Goal: Information Seeking & Learning: Compare options

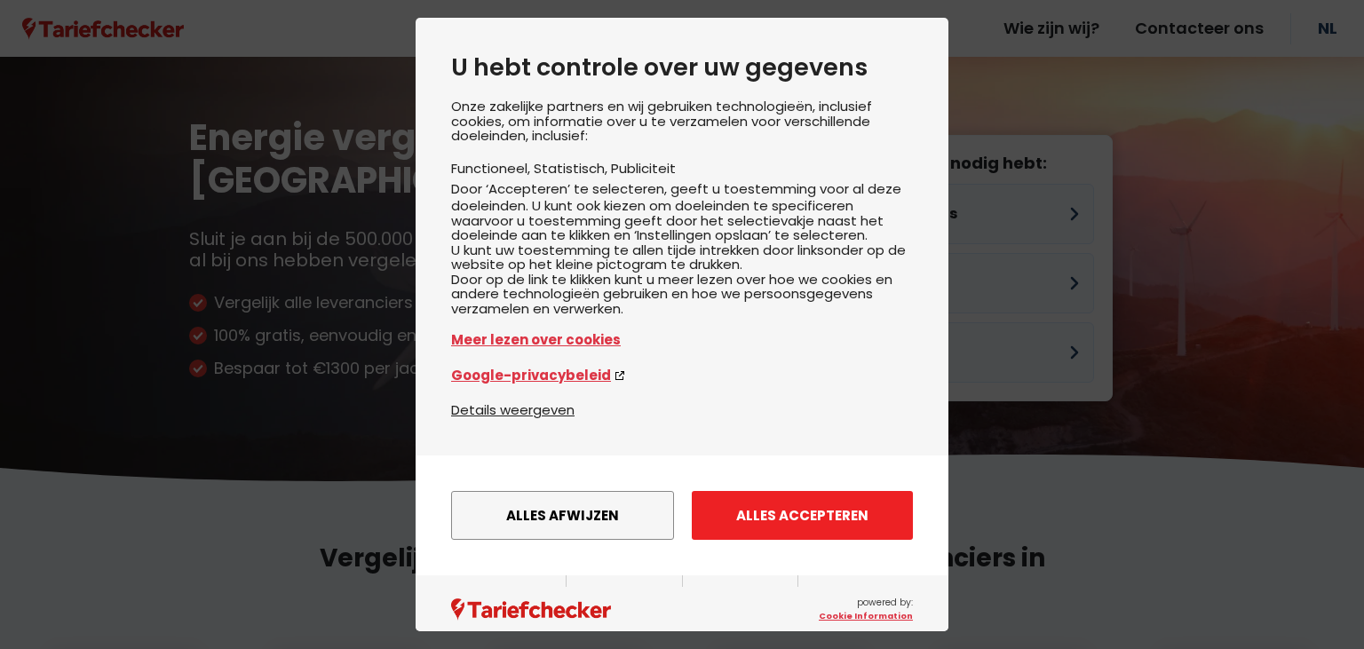
click at [830, 540] on button "Alles accepteren" at bounding box center [802, 515] width 221 height 49
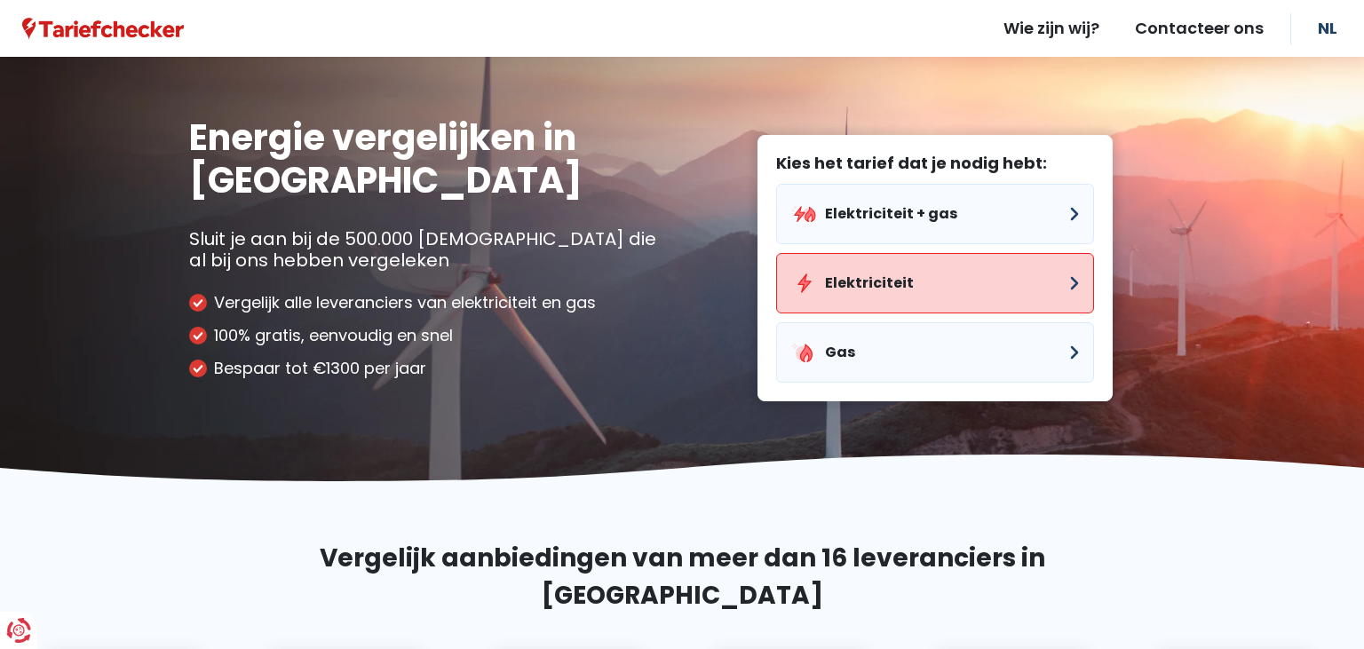
click at [885, 286] on button "Elektriciteit" at bounding box center [935, 283] width 318 height 60
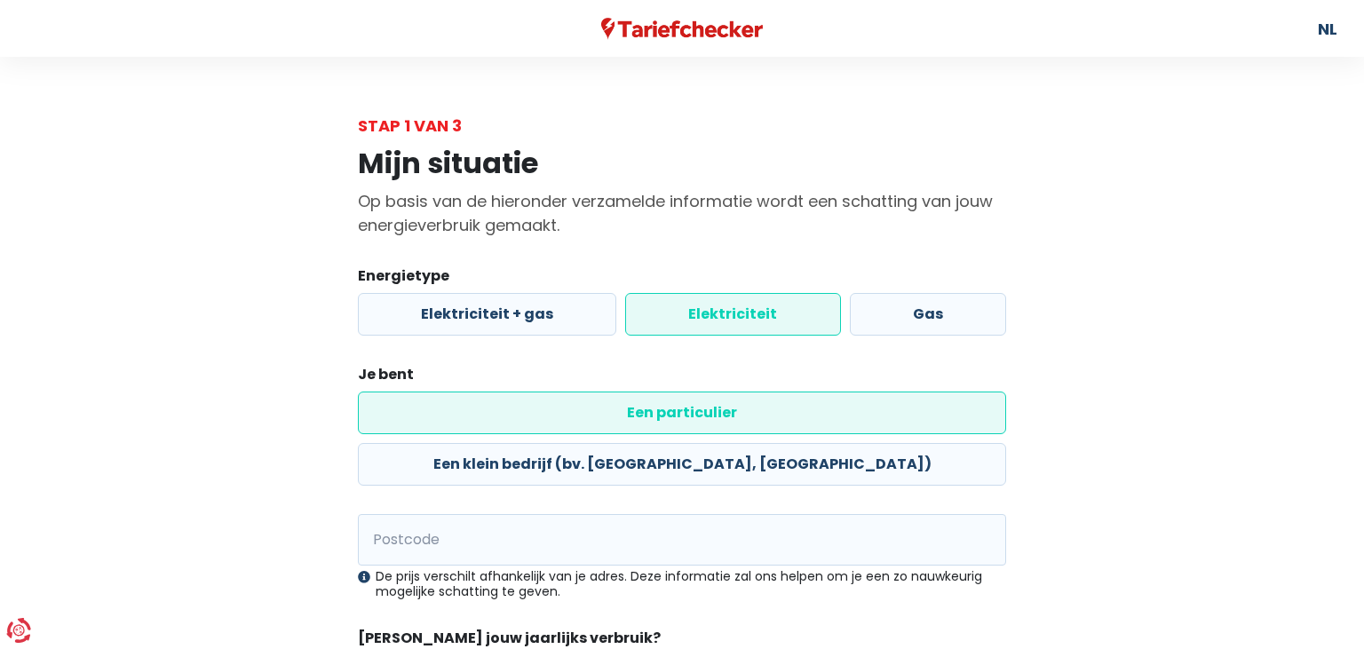
scroll to position [128, 0]
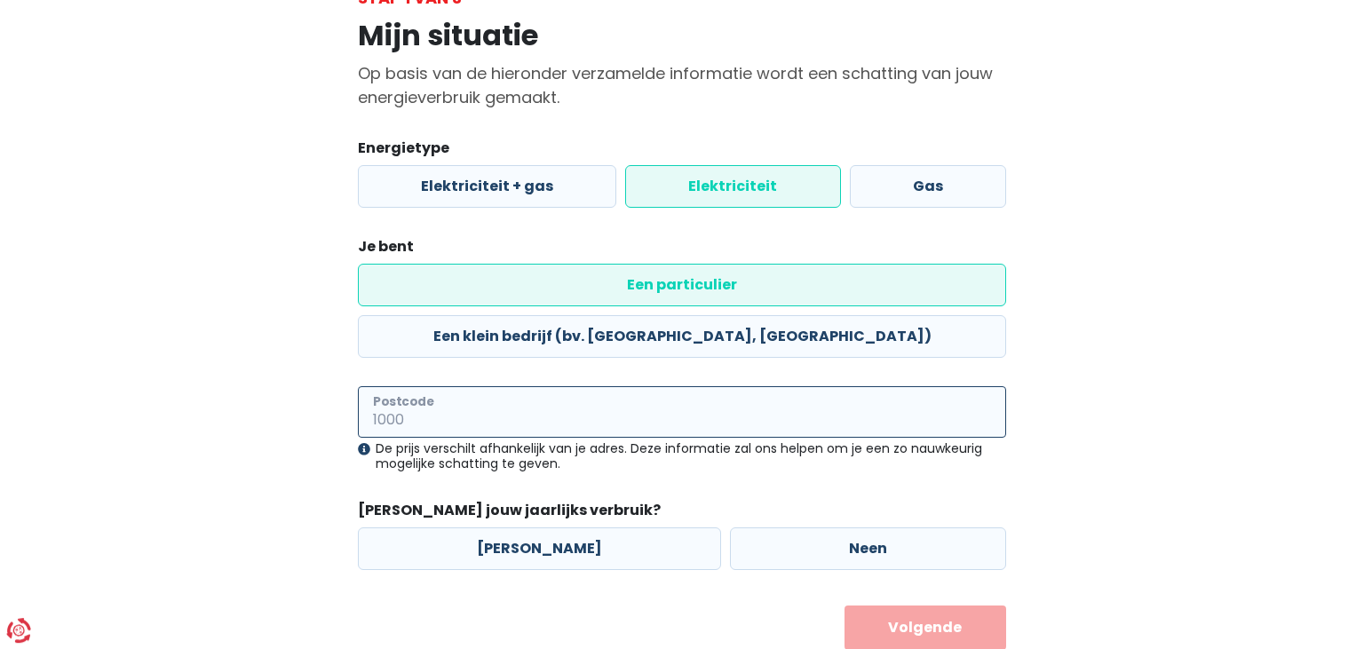
click at [473, 386] on input "Postcode" at bounding box center [682, 412] width 648 height 52
type input "3790"
click at [845, 606] on button "Volgende" at bounding box center [926, 628] width 163 height 44
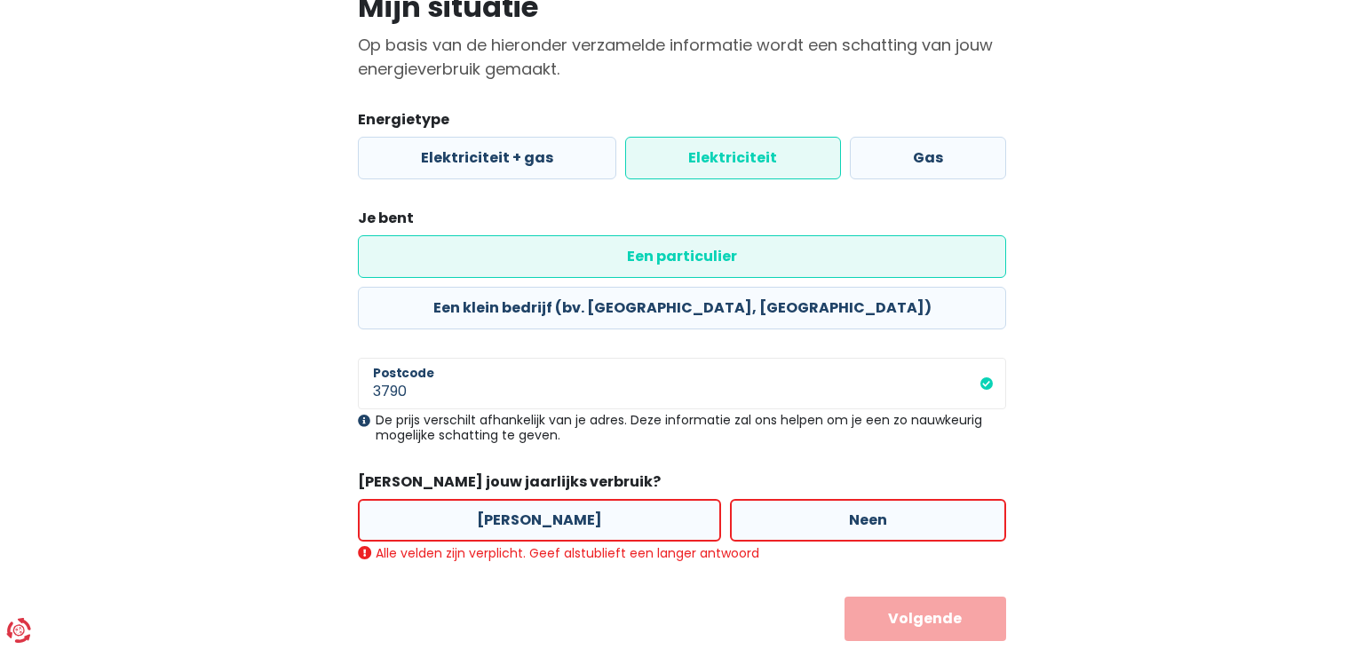
click at [866, 499] on label "Neen" at bounding box center [868, 520] width 276 height 43
click at [866, 499] on input "Neen" at bounding box center [868, 520] width 276 height 43
radio input "true"
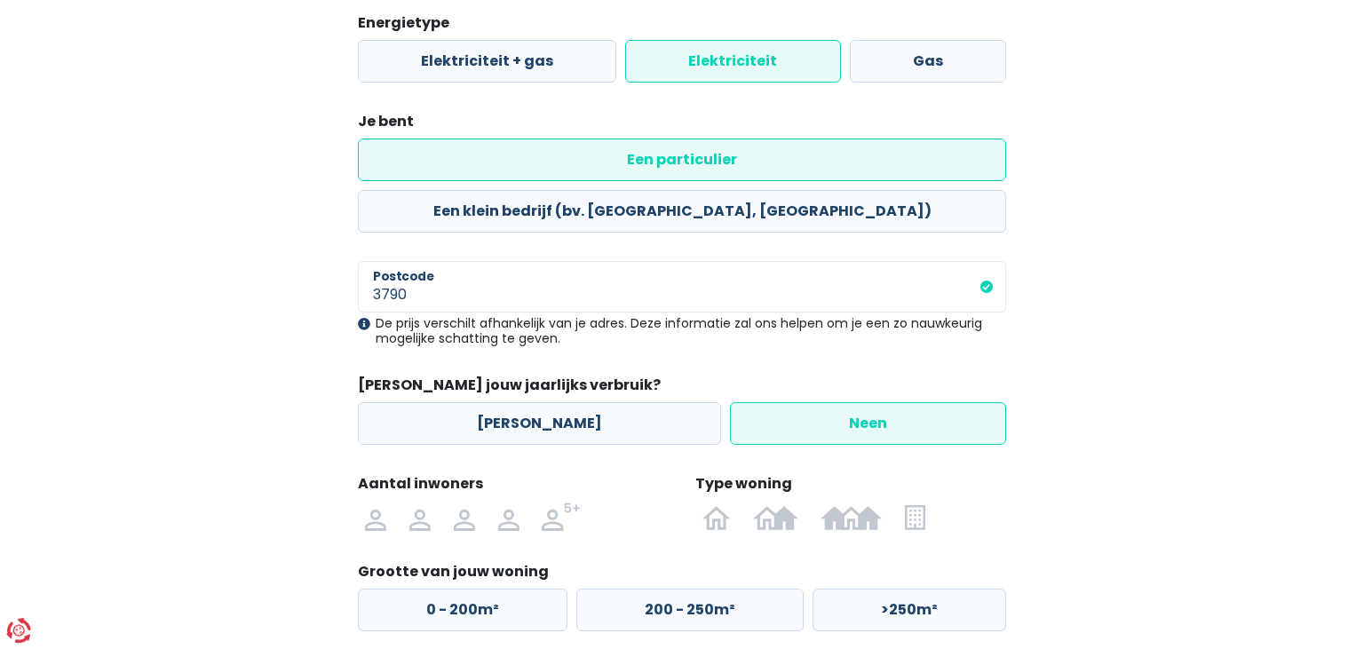
scroll to position [254, 0]
click at [918, 502] on img at bounding box center [915, 516] width 20 height 28
click at [918, 502] on input "radio" at bounding box center [916, 516] width 44 height 28
radio input "true"
click at [425, 502] on img at bounding box center [419, 516] width 21 height 28
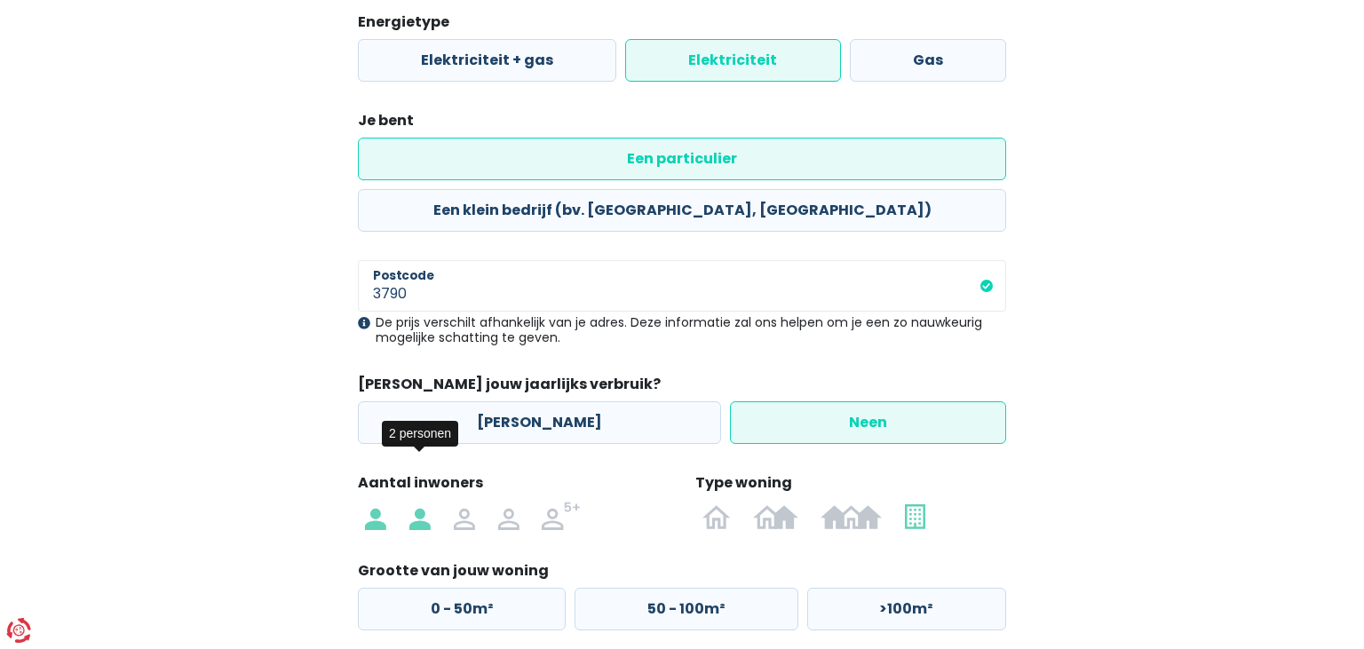
click at [425, 502] on input "radio" at bounding box center [420, 516] width 44 height 28
radio input "true"
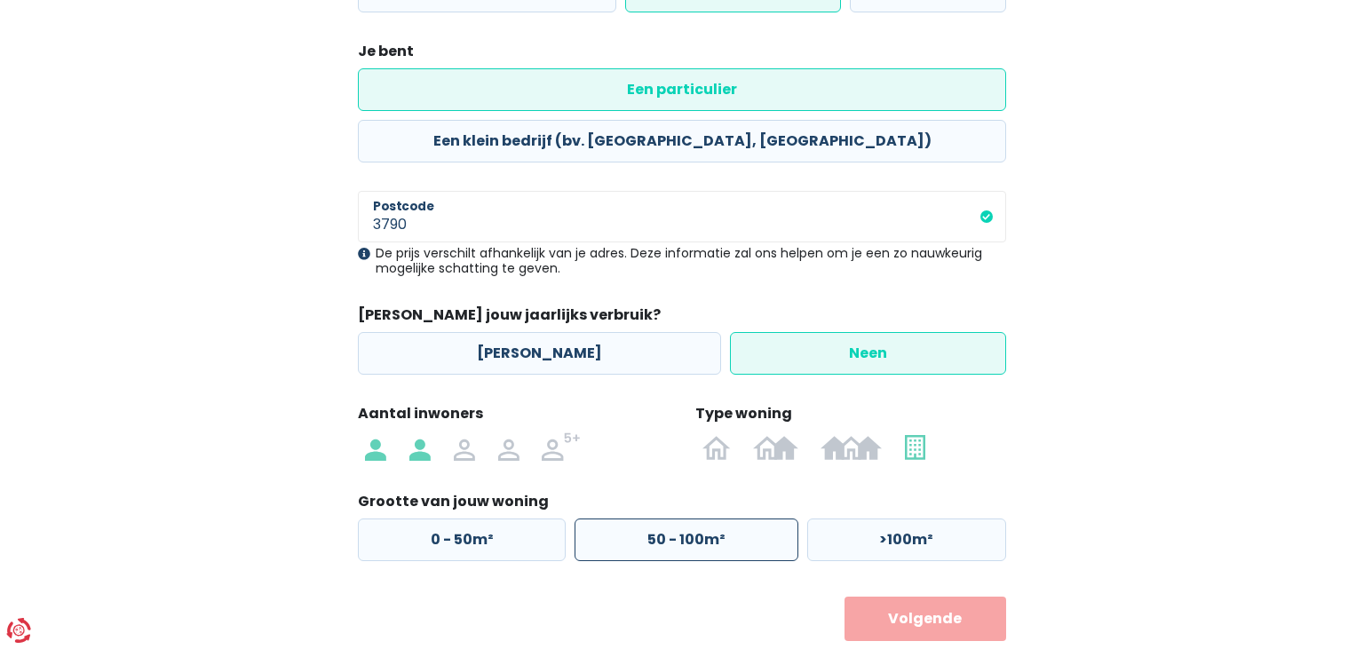
click at [677, 519] on label "50 - 100m²" at bounding box center [686, 540] width 223 height 43
click at [677, 519] on input "50 - 100m²" at bounding box center [686, 540] width 223 height 43
radio input "true"
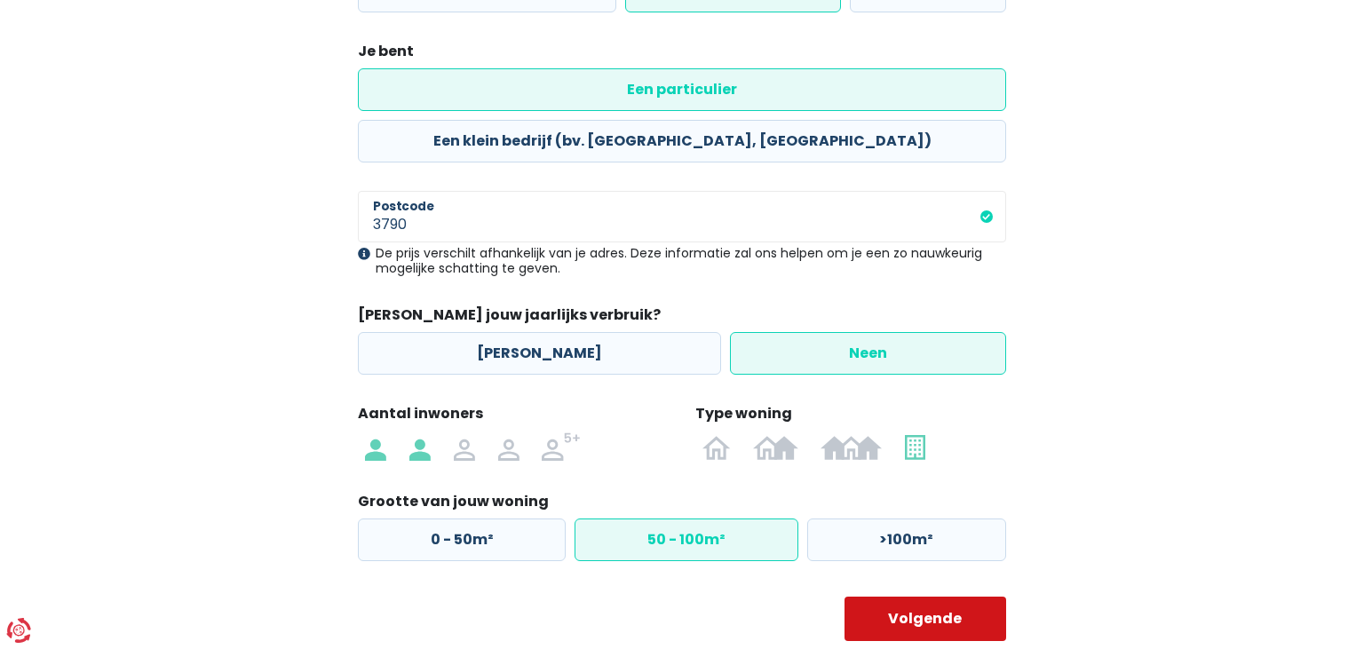
click at [890, 597] on button "Volgende" at bounding box center [926, 619] width 163 height 44
select select
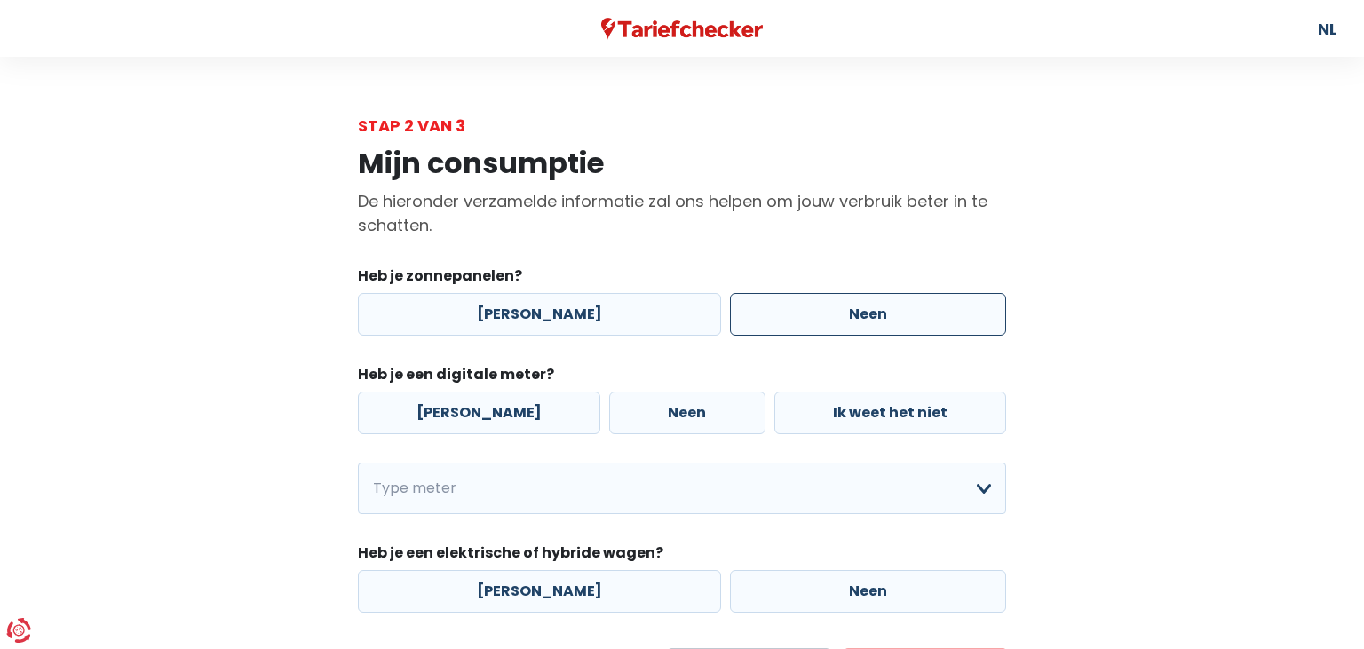
click at [755, 304] on label "Neen" at bounding box center [868, 314] width 276 height 43
click at [755, 304] on input "Neen" at bounding box center [868, 314] width 276 height 43
radio input "true"
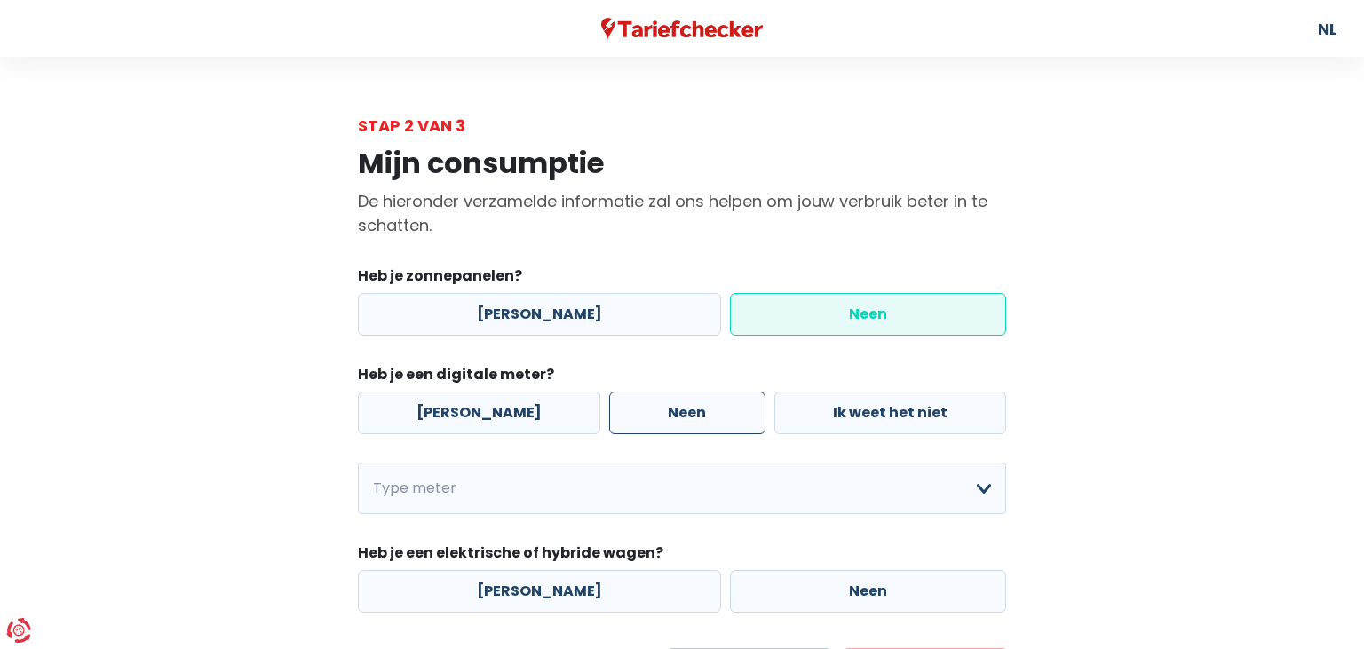
click at [609, 414] on label "Neen" at bounding box center [686, 413] width 155 height 43
click at [609, 414] on input "Neen" at bounding box center [686, 413] width 155 height 43
radio input "true"
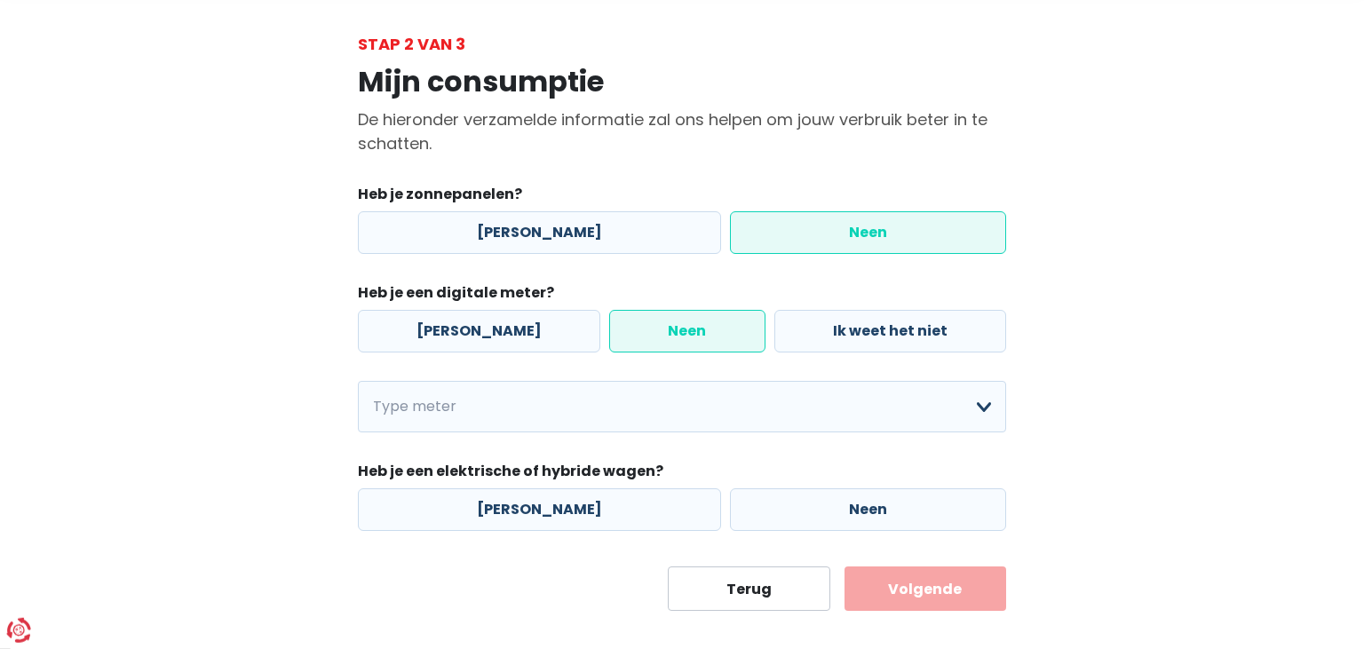
scroll to position [83, 0]
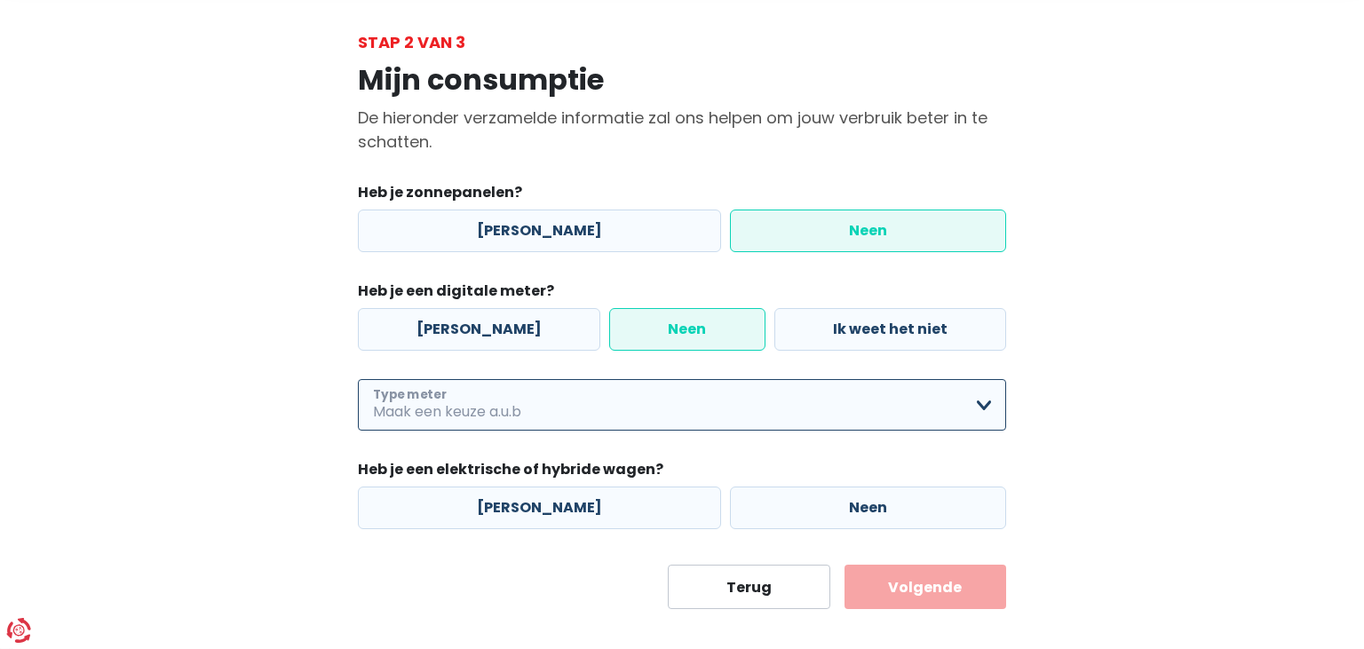
click at [358, 379] on select "Enkelvoudig Tweevoudig Enkelvoudig + uitsluitend nachttarief Tweevoudig + uitsl…" at bounding box center [682, 405] width 648 height 52
select select "day_night_bi_shift_exclusive_night"
click option "Tweevoudig + uitsluitend nachttarief" at bounding box center [0, 0] width 0 height 0
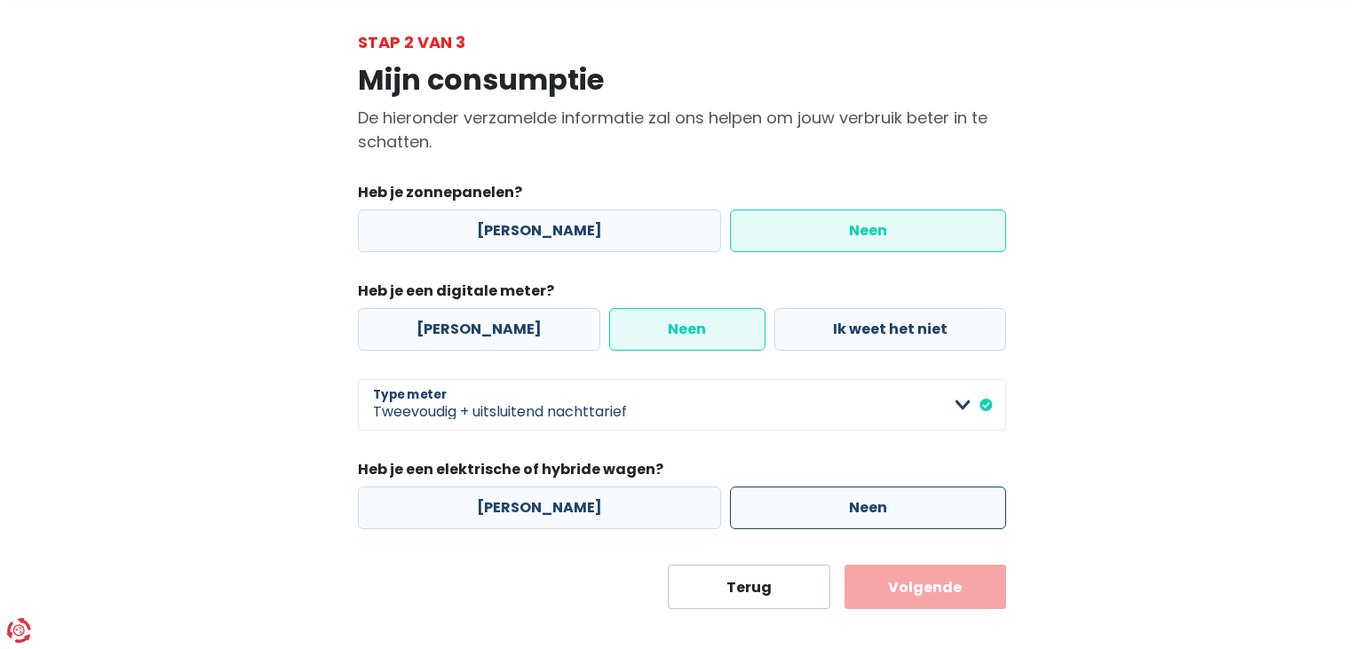
click at [789, 513] on label "Neen" at bounding box center [868, 508] width 276 height 43
click at [789, 513] on input "Neen" at bounding box center [868, 508] width 276 height 43
radio input "true"
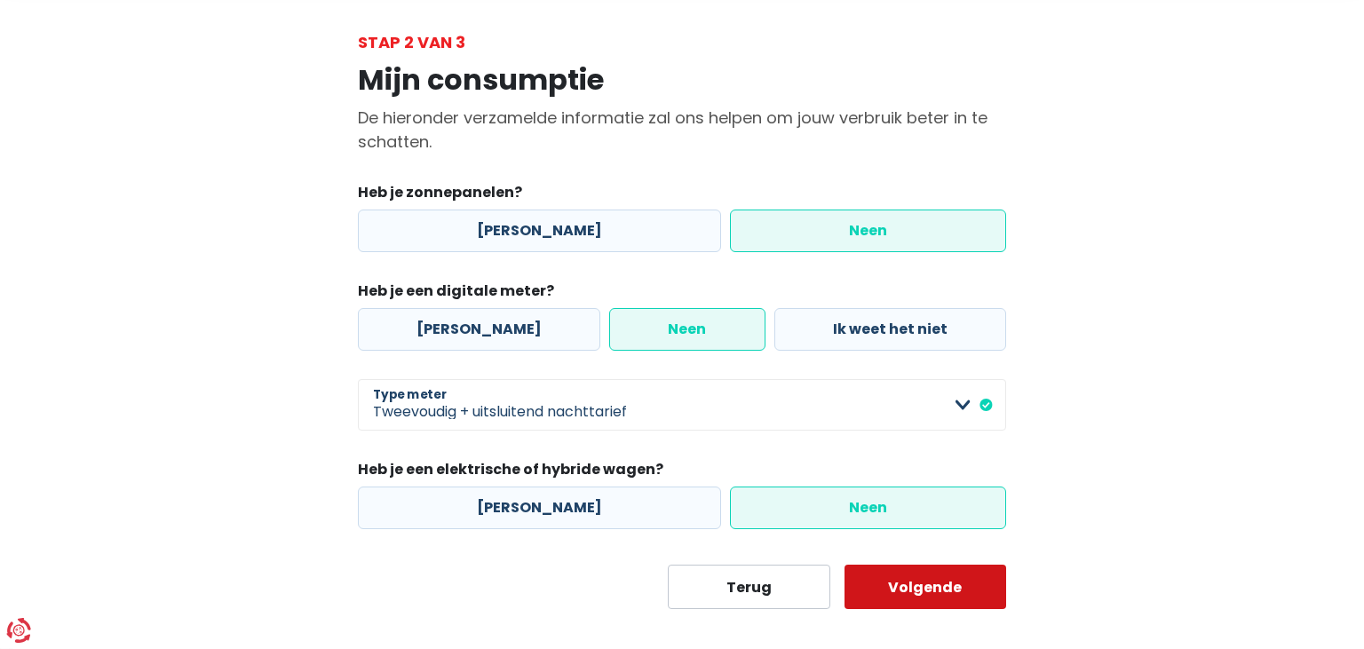
click at [944, 608] on button "Volgende" at bounding box center [926, 587] width 163 height 44
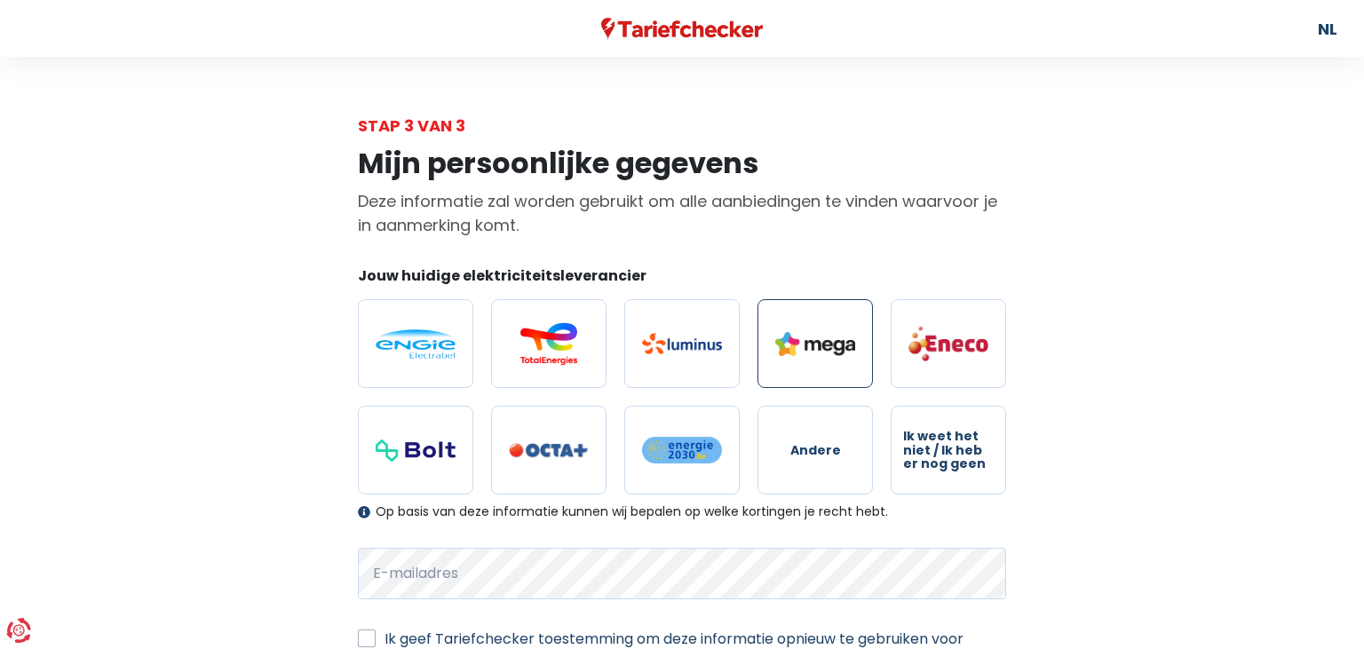
click at [845, 365] on label at bounding box center [815, 343] width 115 height 89
click at [845, 365] on input "radio" at bounding box center [815, 343] width 115 height 89
radio input "true"
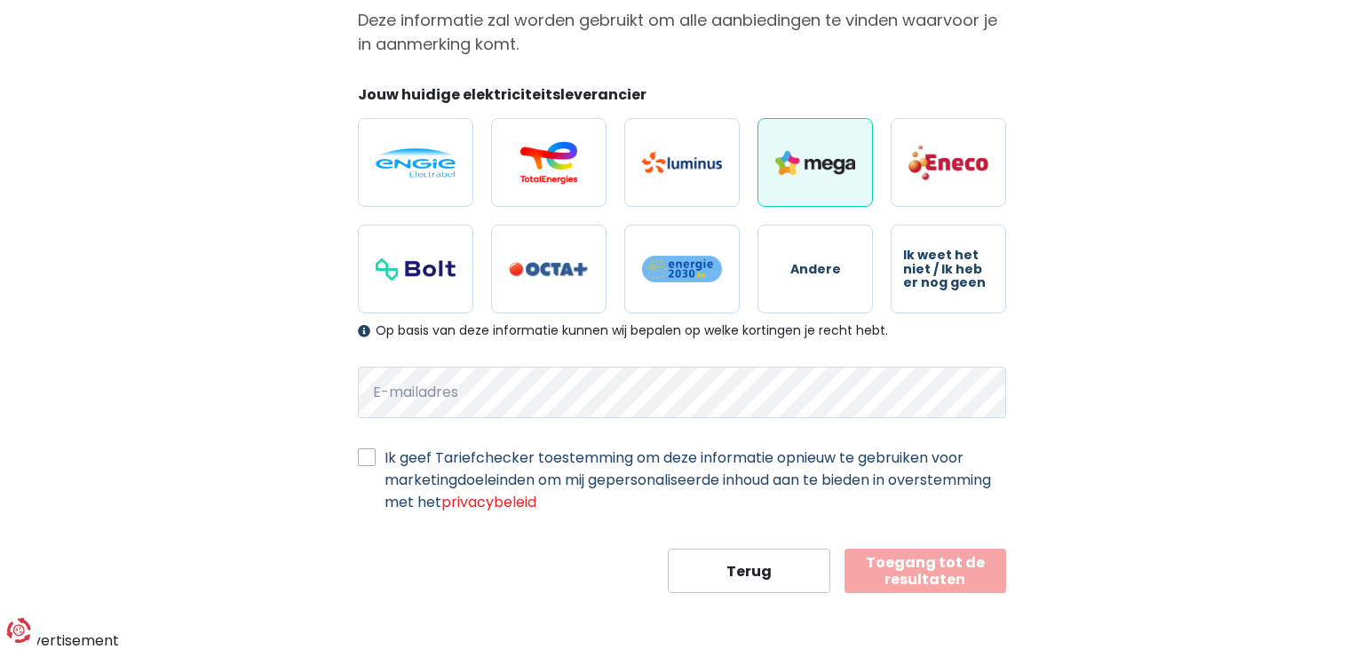
click at [371, 481] on div "Ik geef Tariefchecker toestemming om deze informatie opnieuw te gebruiken voor …" at bounding box center [682, 480] width 648 height 67
click at [385, 468] on label "Ik geef Tariefchecker toestemming om deze informatie opnieuw te gebruiken voor …" at bounding box center [696, 480] width 622 height 67
click at [370, 465] on input "Ik geef Tariefchecker toestemming om deze informatie opnieuw te gebruiken voor …" at bounding box center [367, 456] width 18 height 18
checkbox input "true"
click at [947, 561] on button "Toegang tot de resultaten" at bounding box center [926, 571] width 163 height 44
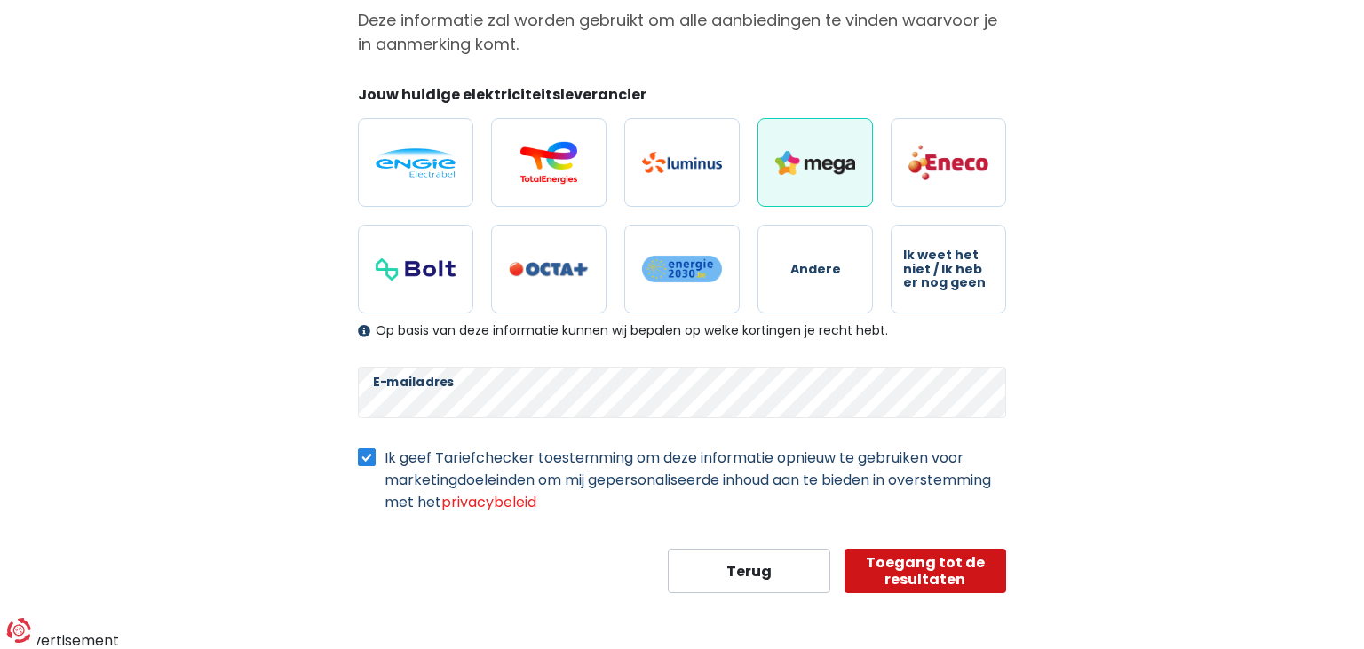
click at [926, 581] on button "Toegang tot de resultaten" at bounding box center [926, 571] width 163 height 44
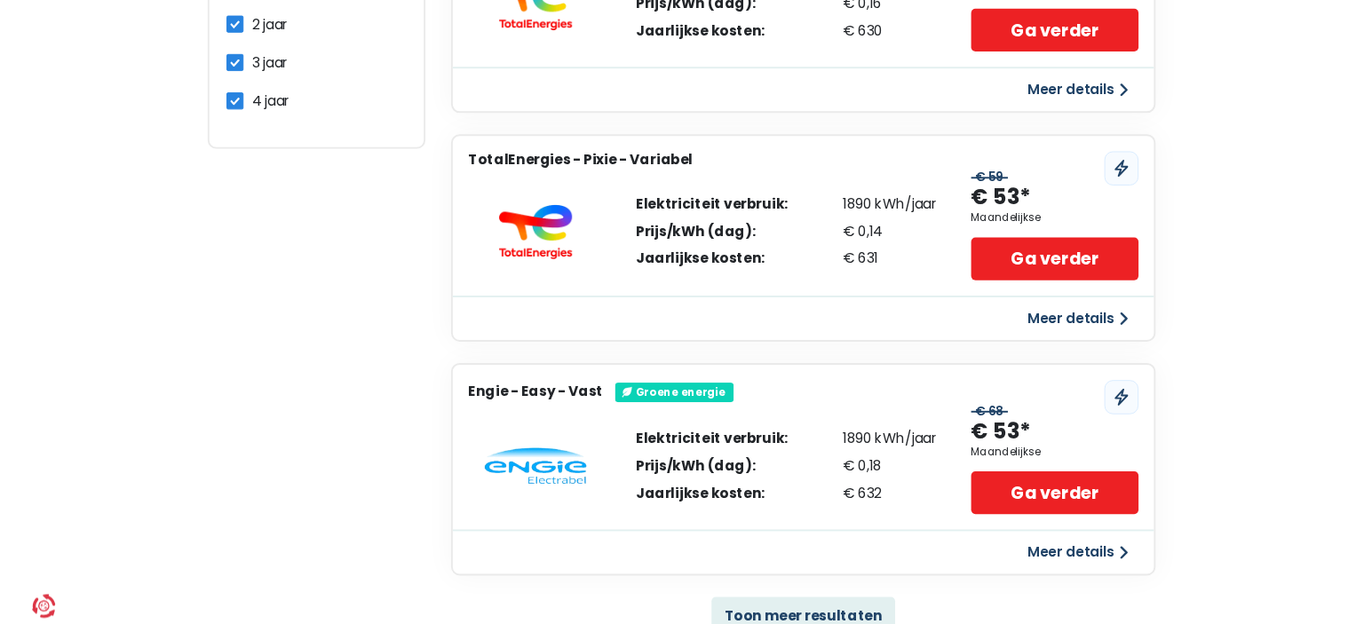
scroll to position [969, 0]
